Goal: Find contact information: Find contact information

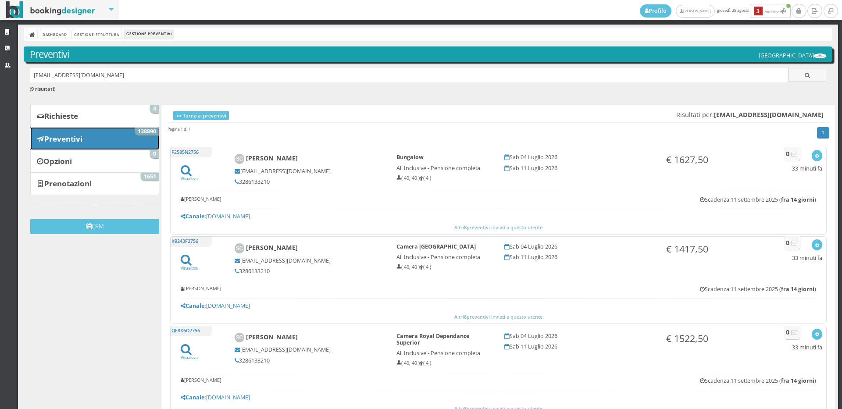
click at [72, 132] on link "Preventivi 138890" at bounding box center [94, 138] width 129 height 23
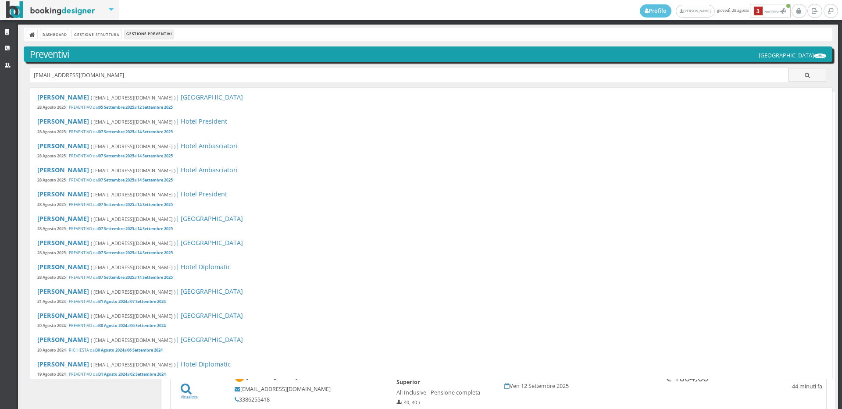
type input "piera.lucchini64@gmail.com"
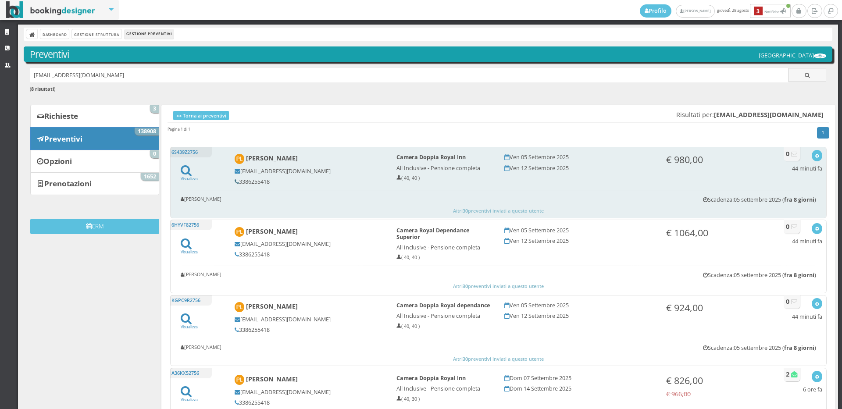
drag, startPoint x: 284, startPoint y: 179, endPoint x: 233, endPoint y: 185, distance: 51.2
click at [233, 185] on div "[PERSON_NAME] [EMAIL_ADDRESS][DOMAIN_NAME] 3386255418" at bounding box center [310, 169] width 162 height 39
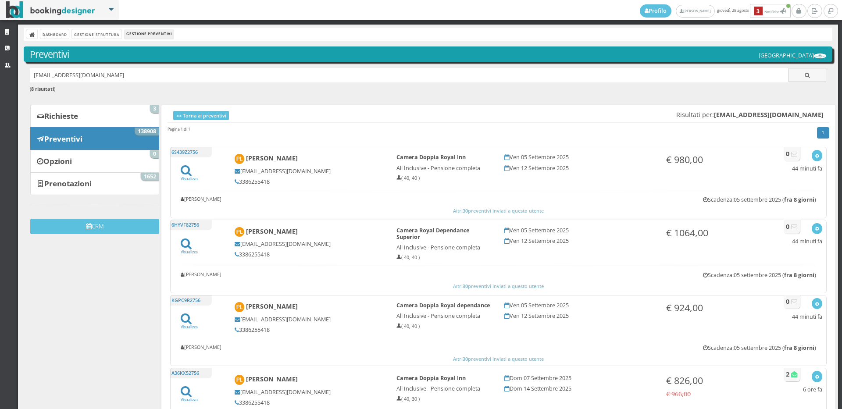
copy h5 "3386255418"
click at [104, 137] on link "Preventivi 138908" at bounding box center [94, 138] width 129 height 23
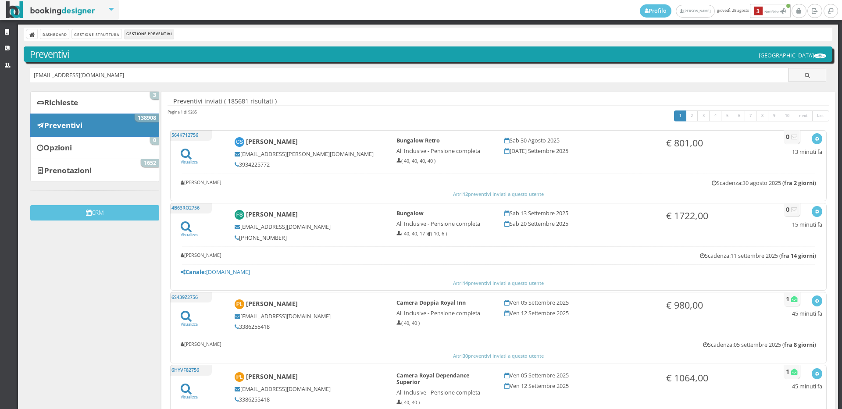
type input "[EMAIL_ADDRESS][DOMAIN_NAME]"
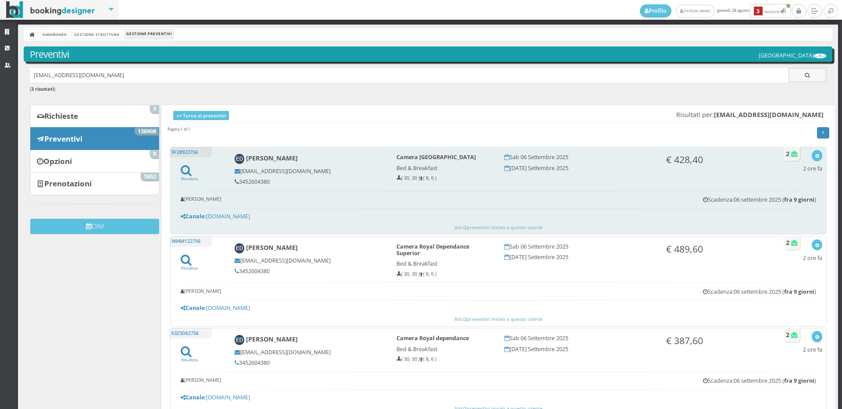
drag, startPoint x: 268, startPoint y: 182, endPoint x: 236, endPoint y: 181, distance: 32.0
click at [236, 181] on h5 "3452604380" at bounding box center [310, 182] width 150 height 7
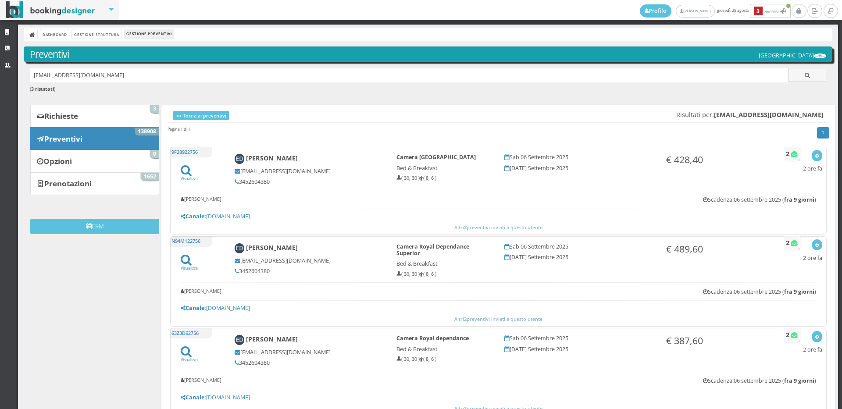
copy h5 "3452604380"
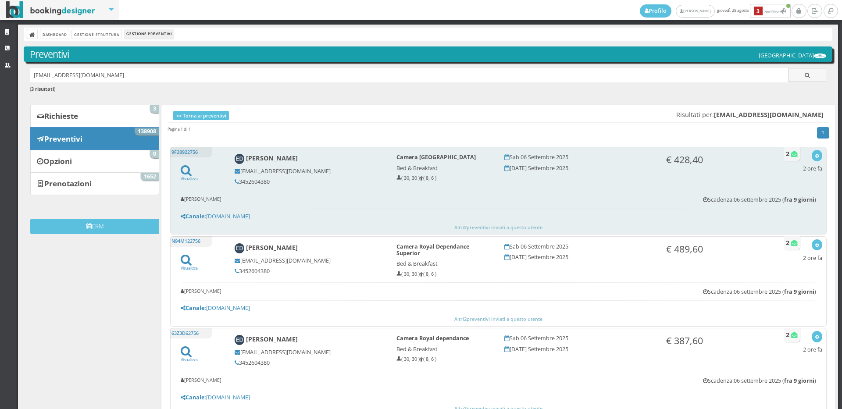
click at [814, 162] on div "Visualizza Visualizza sul sito Invia email Elimina 2 ore fa" at bounding box center [812, 163] width 19 height 26
click at [812, 159] on button "button" at bounding box center [817, 155] width 10 height 11
click at [796, 199] on link "Visualizza sul sito" at bounding box center [788, 198] width 68 height 10
drag, startPoint x: 282, startPoint y: 180, endPoint x: 239, endPoint y: 184, distance: 42.3
click at [239, 184] on h5 "3452604380" at bounding box center [310, 182] width 150 height 7
